Goal: Task Accomplishment & Management: Complete application form

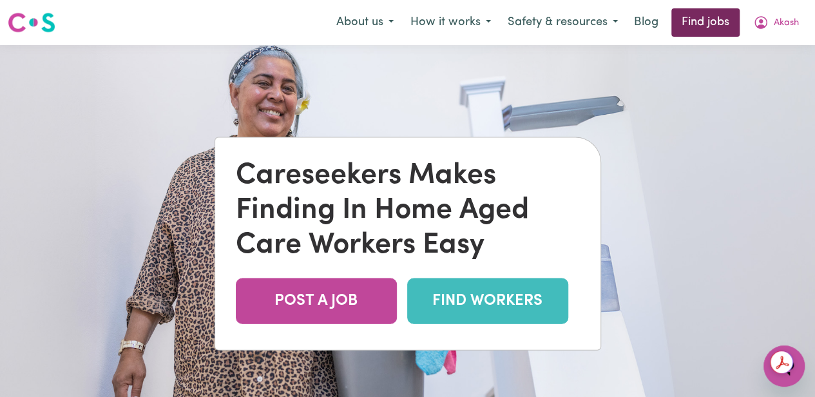
click at [718, 12] on link "Find jobs" at bounding box center [705, 22] width 68 height 28
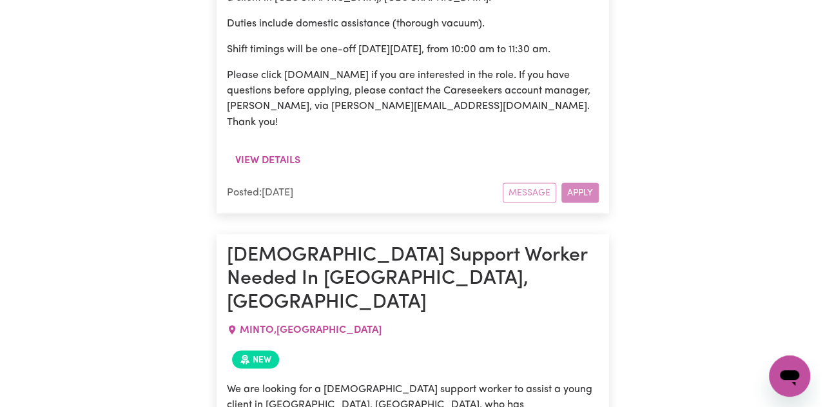
scroll to position [5995, 0]
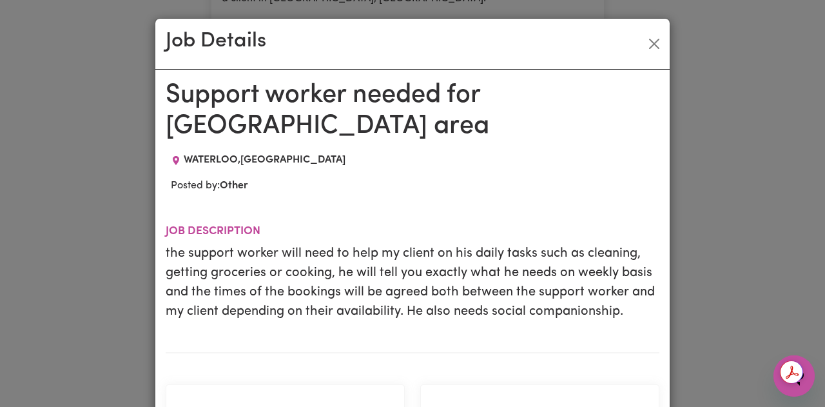
click at [296, 244] on p "the support worker will need to help my client on his daily tasks such as clean…" at bounding box center [413, 282] width 494 height 77
click at [372, 244] on p "the support worker will need to help my client on his daily tasks such as clean…" at bounding box center [413, 282] width 494 height 77
click at [340, 244] on p "the support worker will need to help my client on his daily tasks such as clean…" at bounding box center [413, 282] width 494 height 77
click at [371, 250] on p "the support worker will need to help my client on his daily tasks such as clean…" at bounding box center [413, 282] width 494 height 77
click at [335, 244] on p "the support worker will need to help my client on his daily tasks such as clean…" at bounding box center [413, 282] width 494 height 77
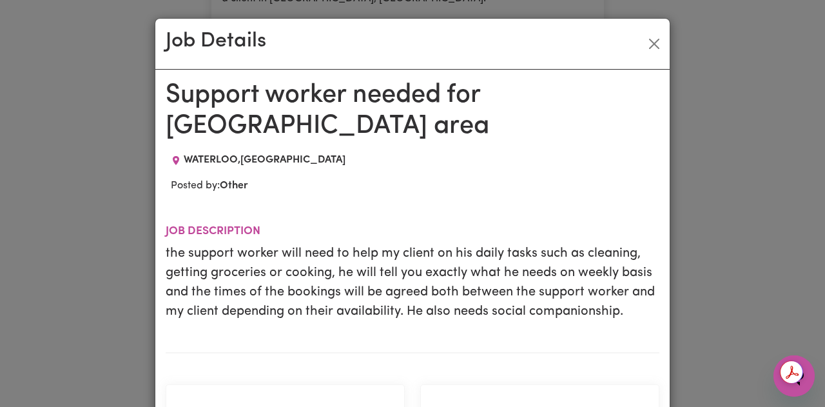
click at [372, 244] on p "the support worker will need to help my client on his daily tasks such as clean…" at bounding box center [413, 282] width 494 height 77
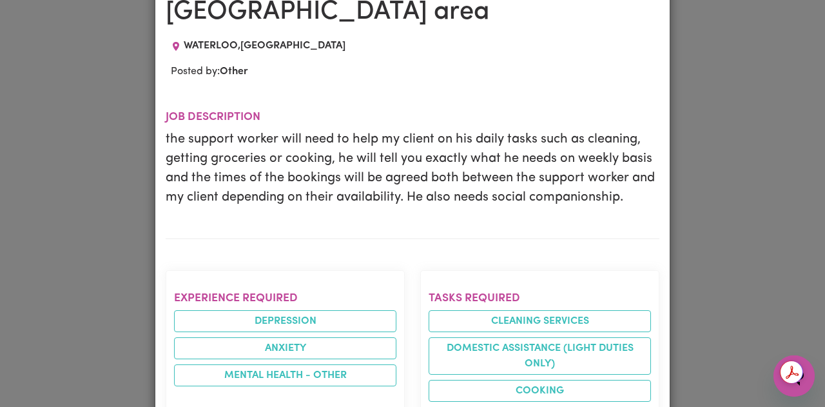
scroll to position [165, 0]
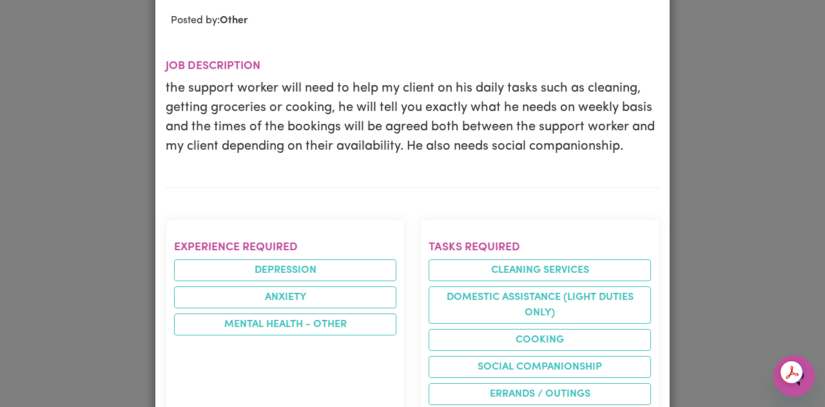
click at [405, 269] on div "Experience required [MEDICAL_DATA] Mental Health - Other" at bounding box center [285, 341] width 255 height 265
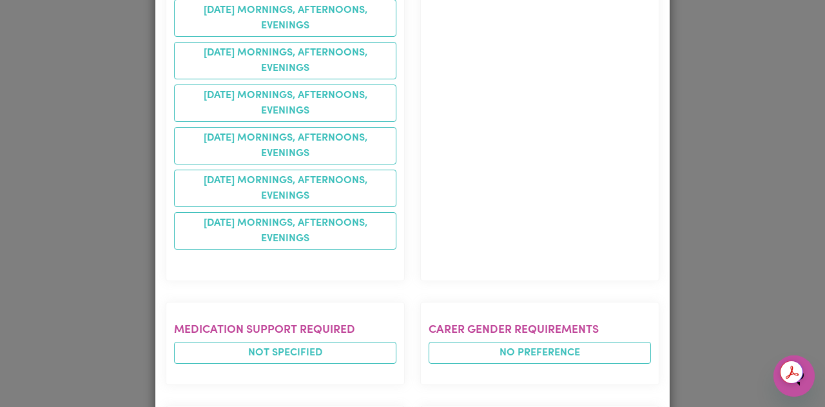
scroll to position [990, 0]
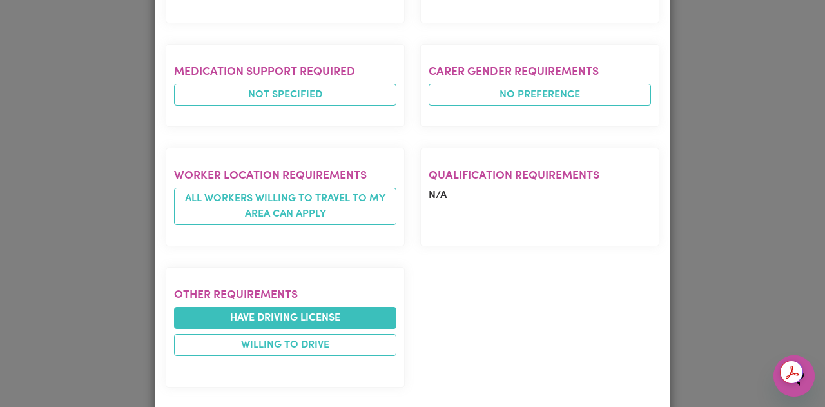
click at [313, 307] on li "Have driving license" at bounding box center [285, 318] width 222 height 22
click at [288, 307] on li "Have driving license" at bounding box center [285, 318] width 222 height 22
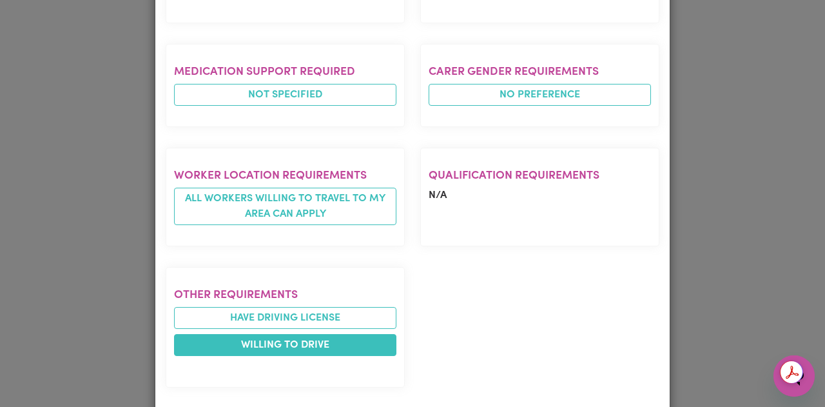
click at [294, 334] on li "Willing to drive" at bounding box center [285, 345] width 222 height 22
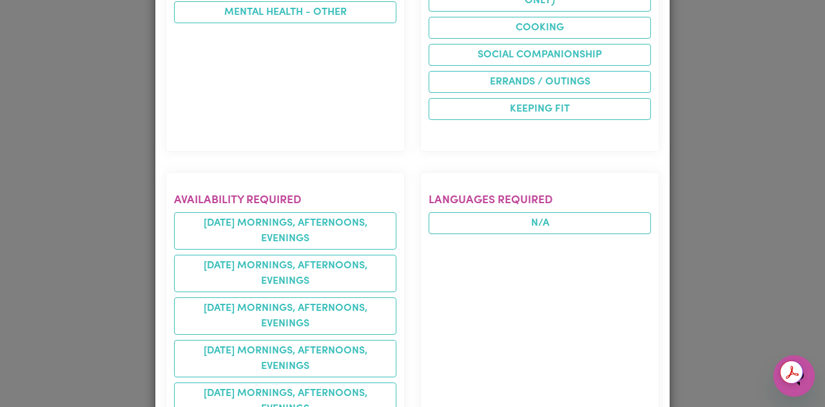
scroll to position [35, 0]
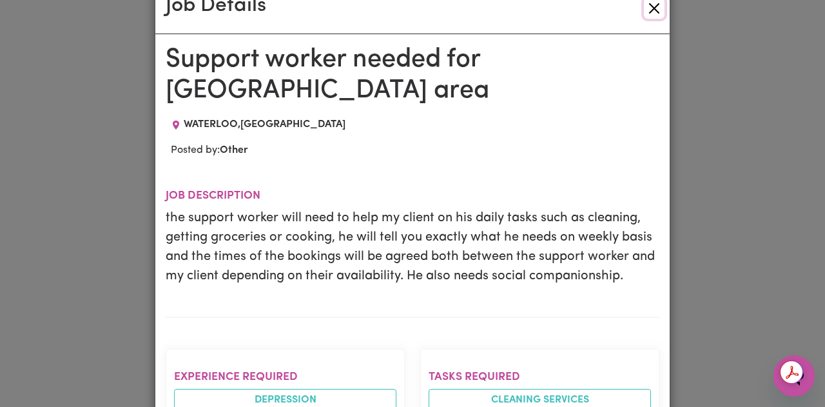
click at [650, 10] on button "Close" at bounding box center [654, 8] width 21 height 21
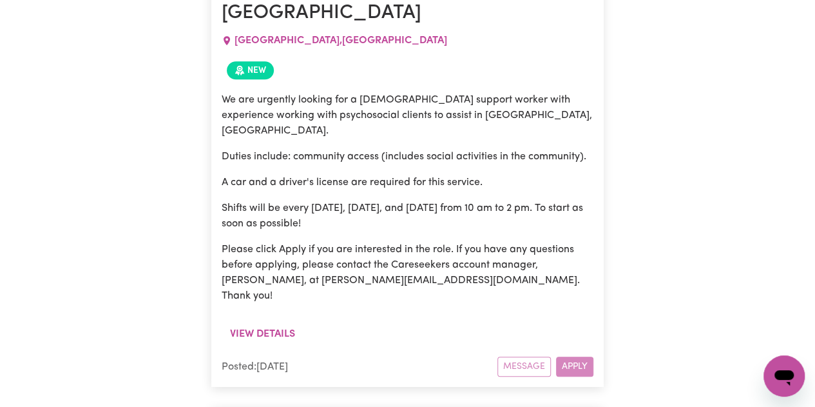
scroll to position [5392, 0]
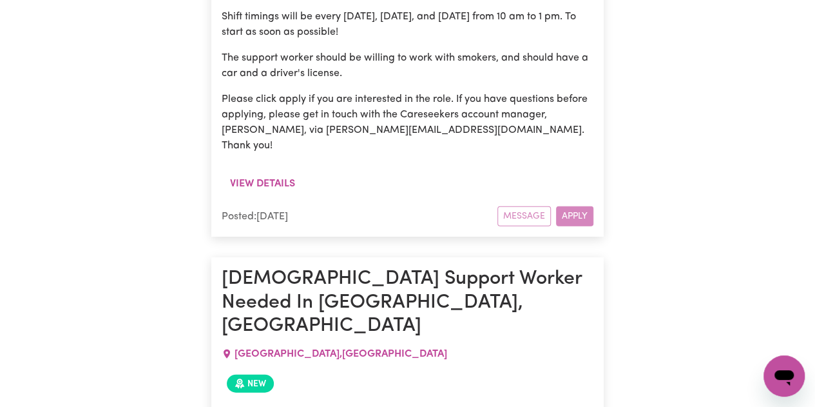
scroll to position [1213, 0]
